Goal: Task Accomplishment & Management: Use online tool/utility

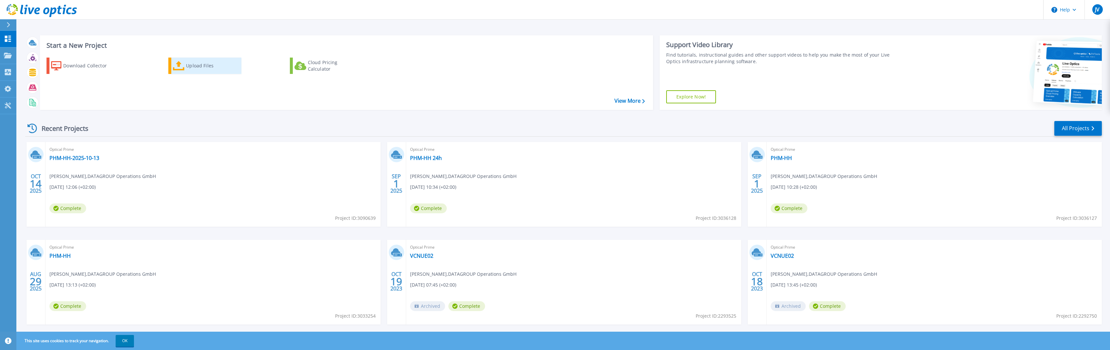
click at [205, 68] on div "Upload Files" at bounding box center [212, 65] width 52 height 13
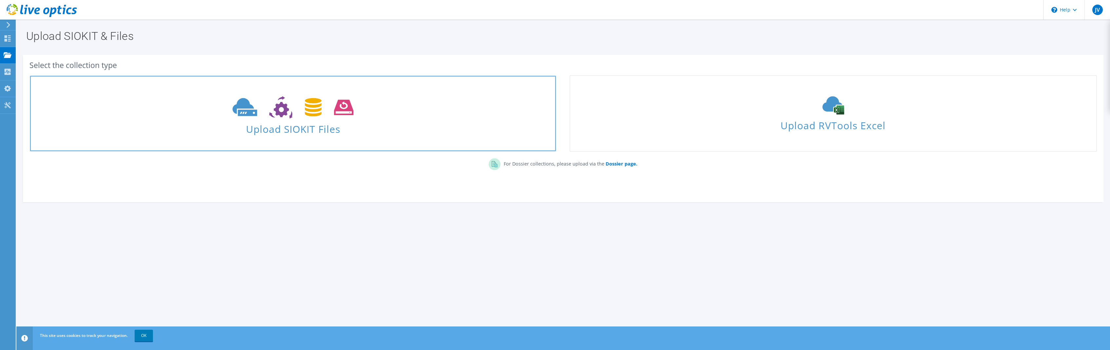
click at [310, 110] on use at bounding box center [292, 107] width 121 height 23
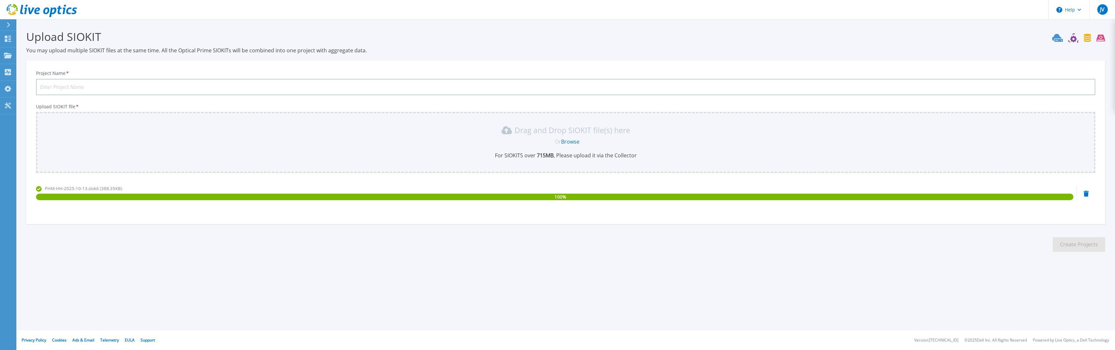
click at [72, 85] on input "Project Name *" at bounding box center [565, 87] width 1059 height 16
type input "PHM-HH-2025-10"
click at [1079, 248] on button "Create Projects" at bounding box center [1078, 244] width 52 height 15
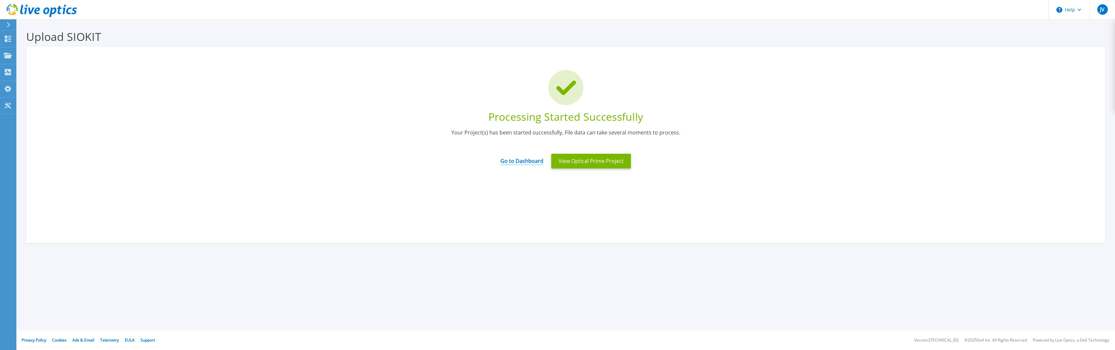
click at [522, 162] on link "Go to Dashboard" at bounding box center [521, 159] width 43 height 13
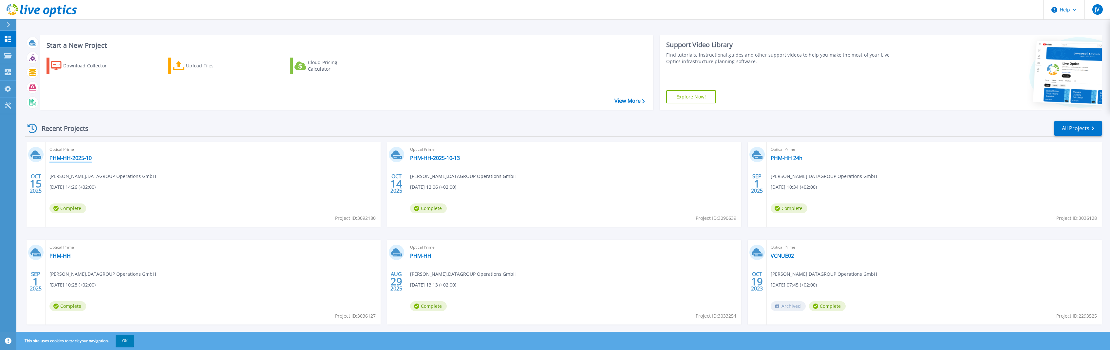
click at [68, 158] on link "PHM-HH-2025-10" at bounding box center [70, 158] width 42 height 7
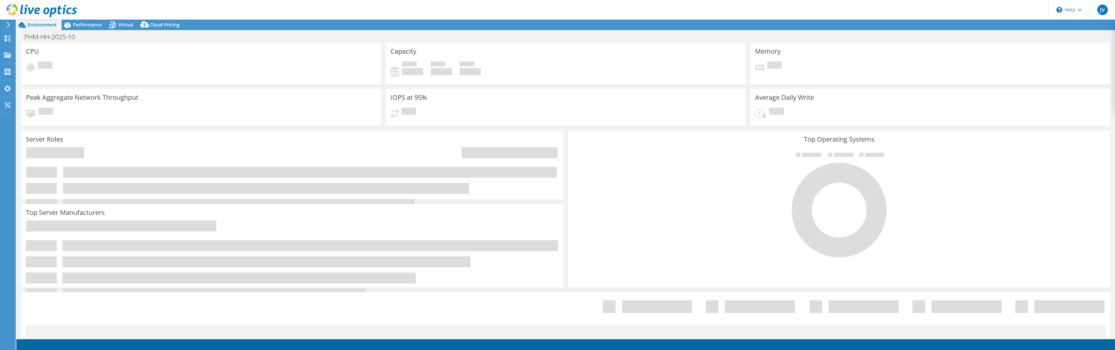
select select "USD"
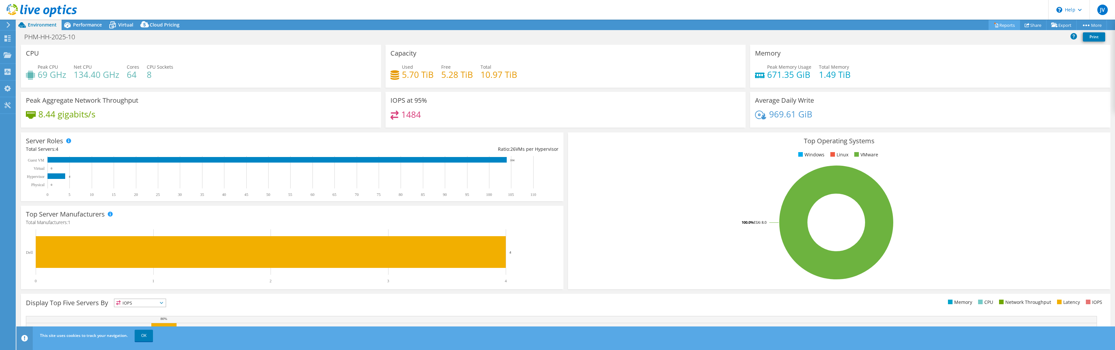
click at [1000, 25] on link "Reports" at bounding box center [1003, 25] width 31 height 10
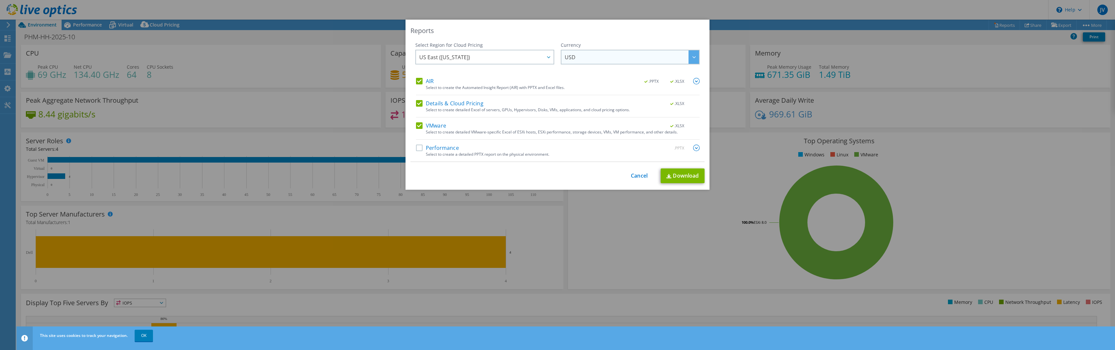
click at [582, 55] on span "USD" at bounding box center [632, 56] width 134 height 13
click at [580, 96] on li "EUR" at bounding box center [630, 97] width 136 height 11
click at [487, 55] on span "US East ([US_STATE])" at bounding box center [486, 56] width 134 height 13
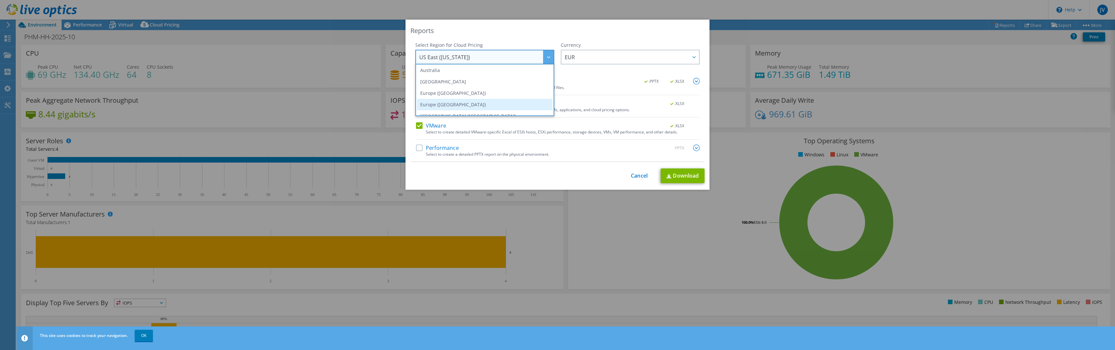
scroll to position [56, 0]
click at [464, 97] on li "Europe ([GEOGRAPHIC_DATA])" at bounding box center [485, 95] width 136 height 11
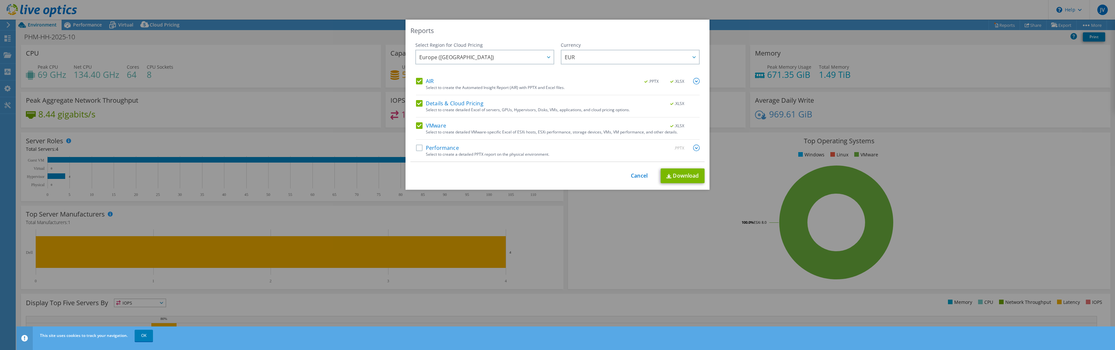
click at [418, 149] on label "Performance" at bounding box center [437, 148] width 43 height 7
click at [0, 0] on input "Performance" at bounding box center [0, 0] width 0 height 0
click at [416, 103] on label "Details & Cloud Pricing" at bounding box center [449, 103] width 67 height 7
click at [0, 0] on input "Details & Cloud Pricing" at bounding box center [0, 0] width 0 height 0
click at [416, 147] on label "Performance" at bounding box center [437, 148] width 43 height 7
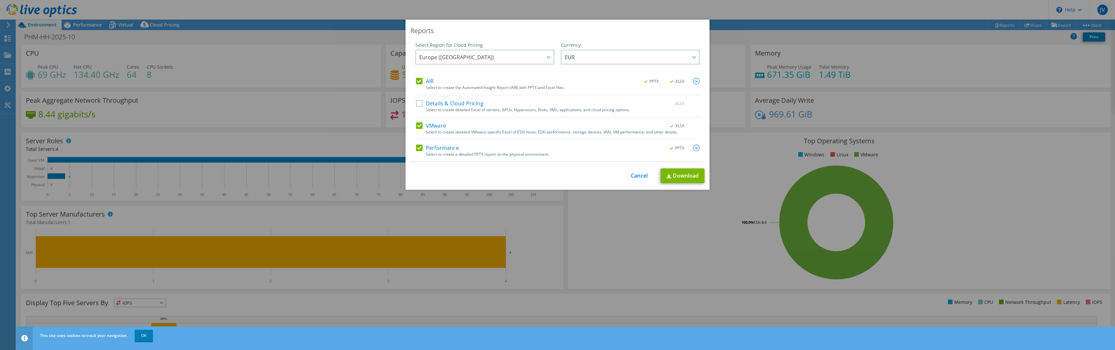
click at [0, 0] on input "Performance" at bounding box center [0, 0] width 0 height 0
click at [694, 147] on img at bounding box center [696, 148] width 7 height 7
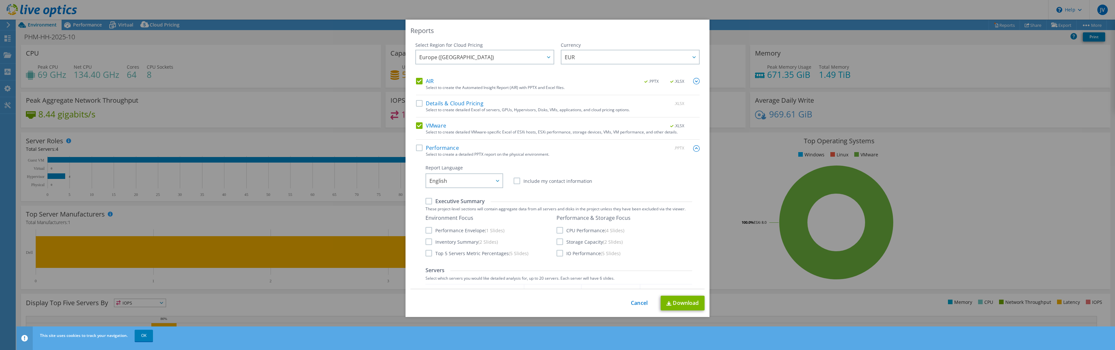
click at [693, 146] on img at bounding box center [696, 148] width 7 height 7
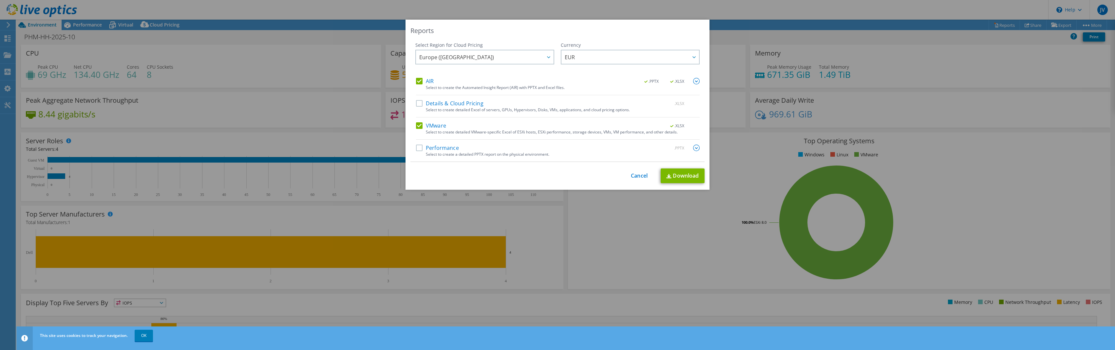
click at [693, 82] on img at bounding box center [696, 81] width 7 height 7
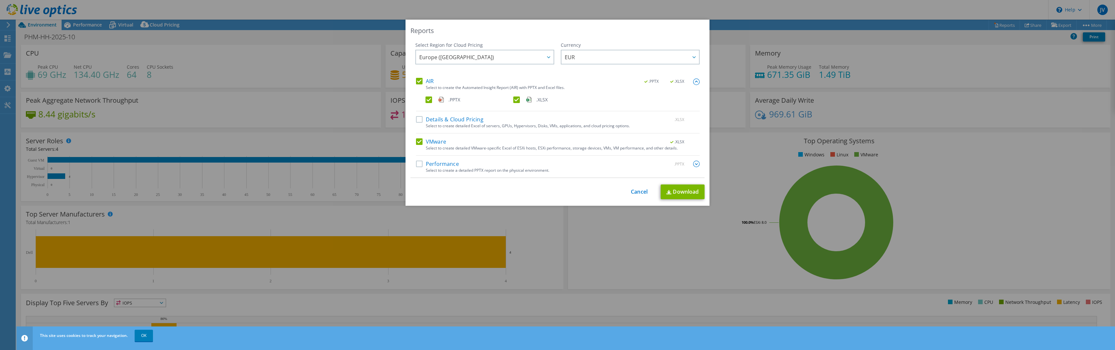
click at [693, 82] on img at bounding box center [696, 82] width 7 height 7
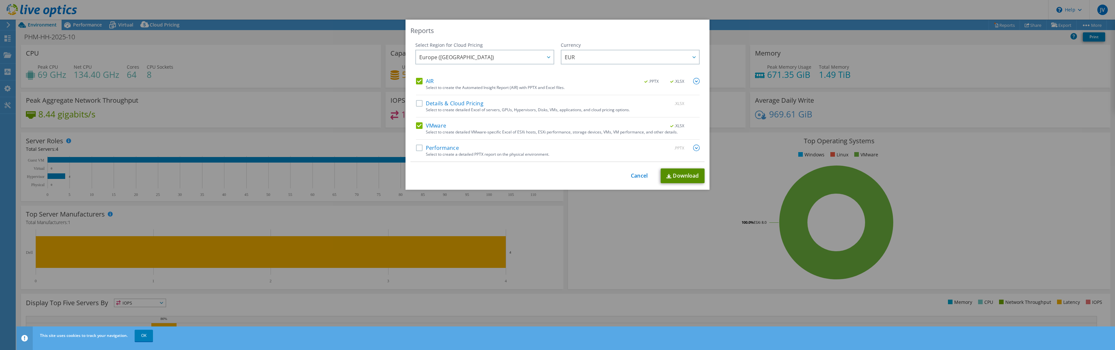
click at [680, 177] on link "Download" at bounding box center [682, 176] width 44 height 15
